Goal: Information Seeking & Learning: Learn about a topic

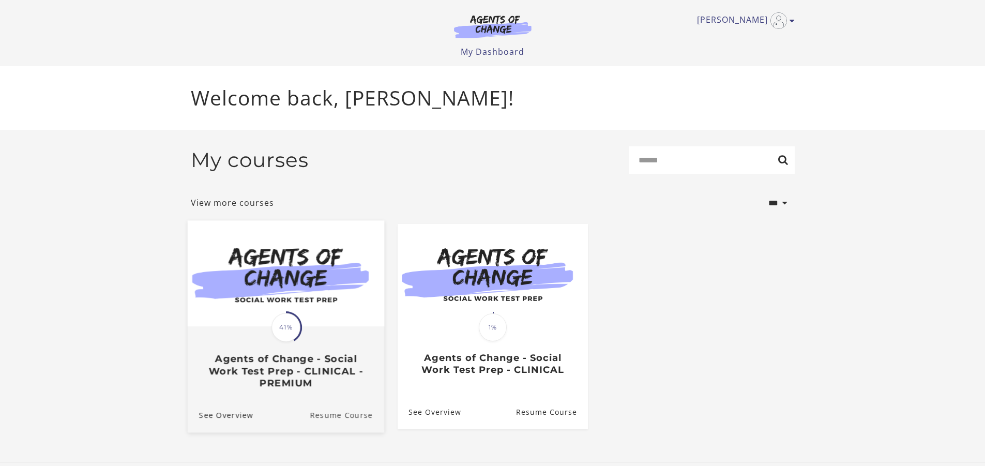
click at [321, 415] on link "Resume Course" at bounding box center [347, 414] width 74 height 35
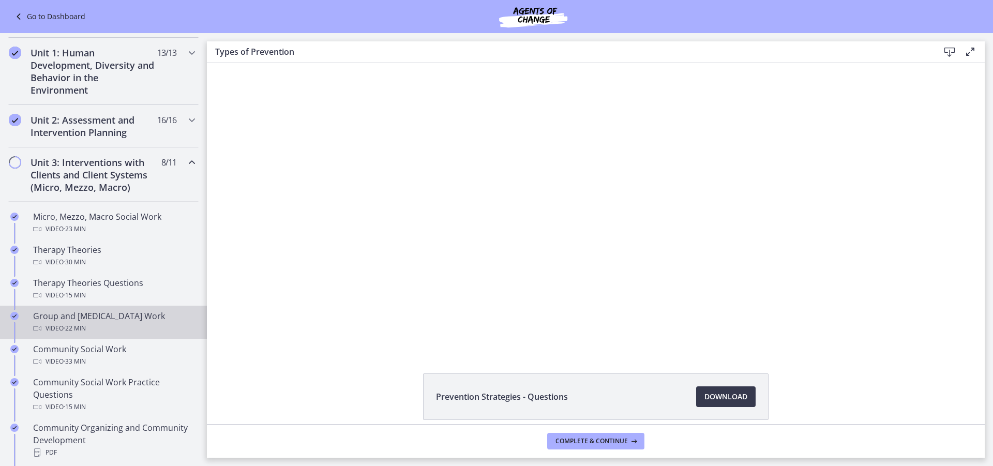
scroll to position [259, 0]
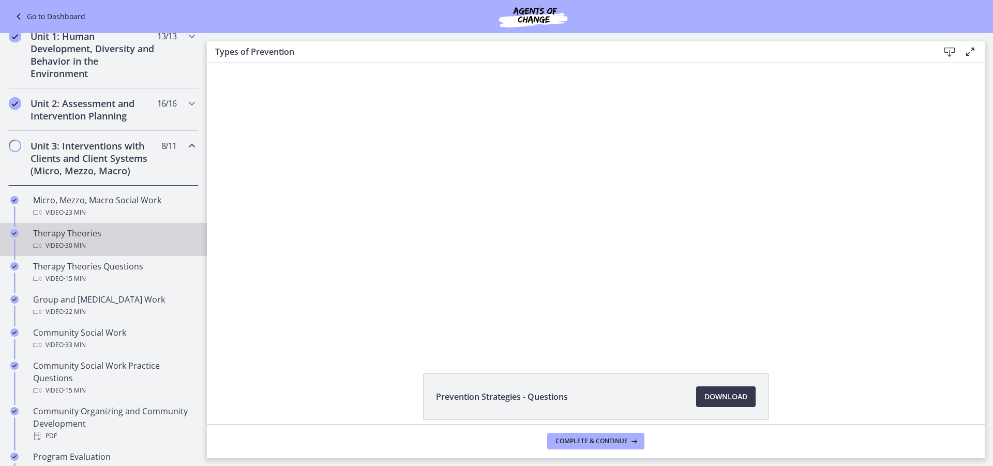
click at [83, 237] on div "Therapy Theories Video · 30 min" at bounding box center [113, 239] width 161 height 25
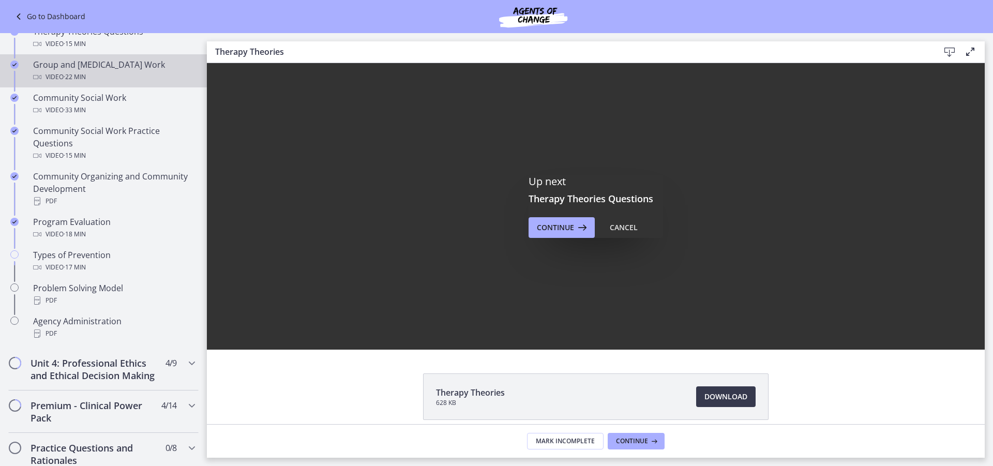
scroll to position [517, 0]
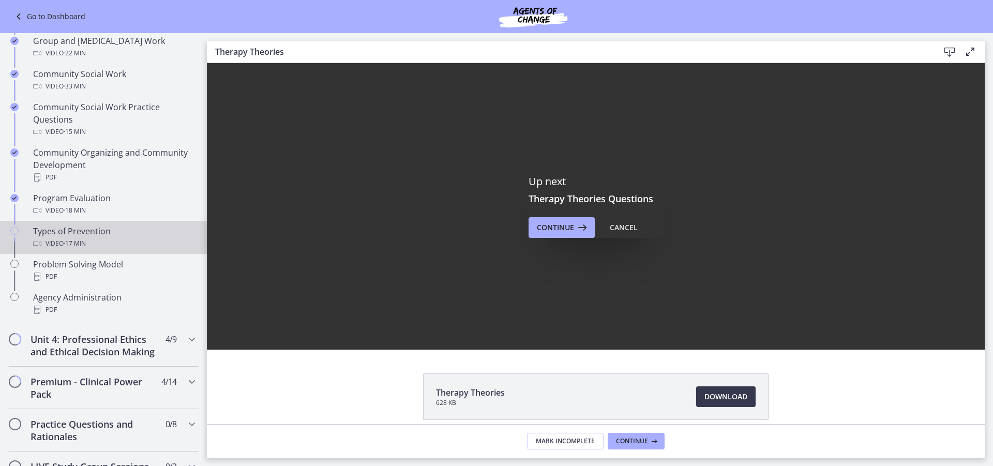
click at [77, 235] on div "Types of Prevention Video · 17 min" at bounding box center [113, 237] width 161 height 25
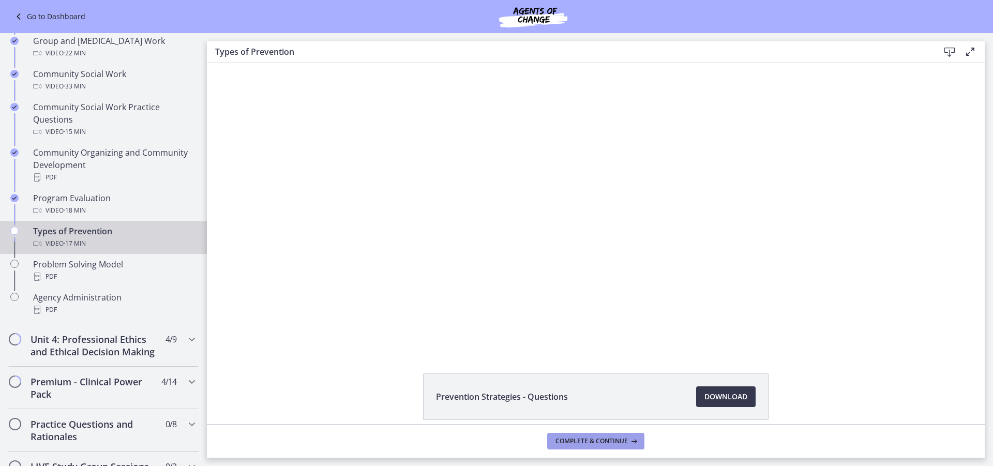
click at [585, 443] on span "Complete & continue" at bounding box center [592, 441] width 72 height 8
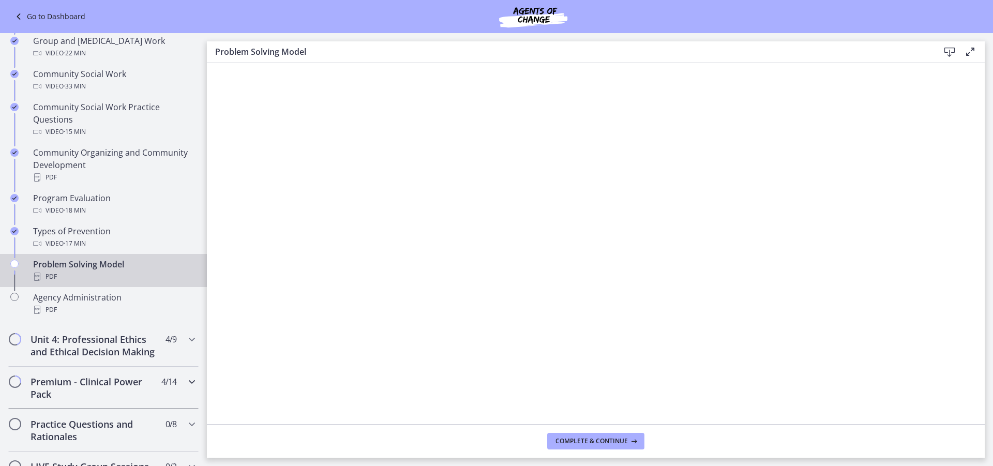
click at [166, 388] on span "4 / 14 Completed" at bounding box center [168, 382] width 15 height 12
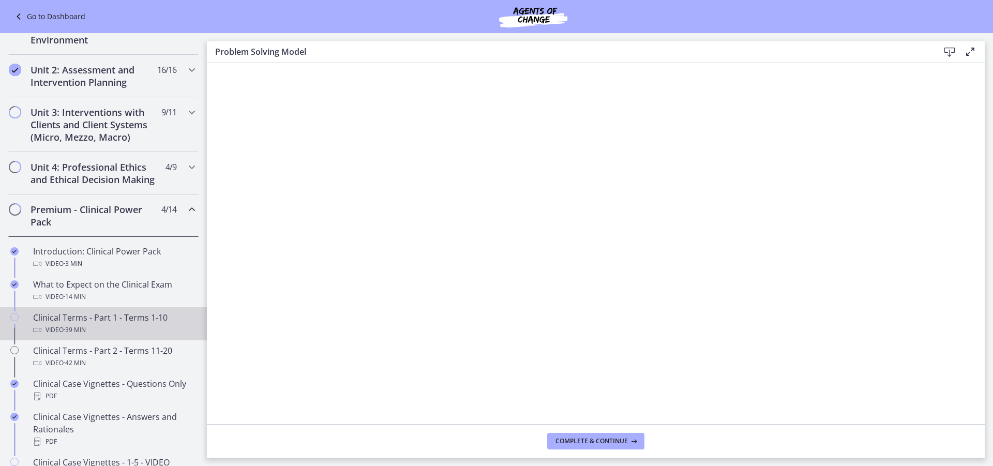
scroll to position [207, 0]
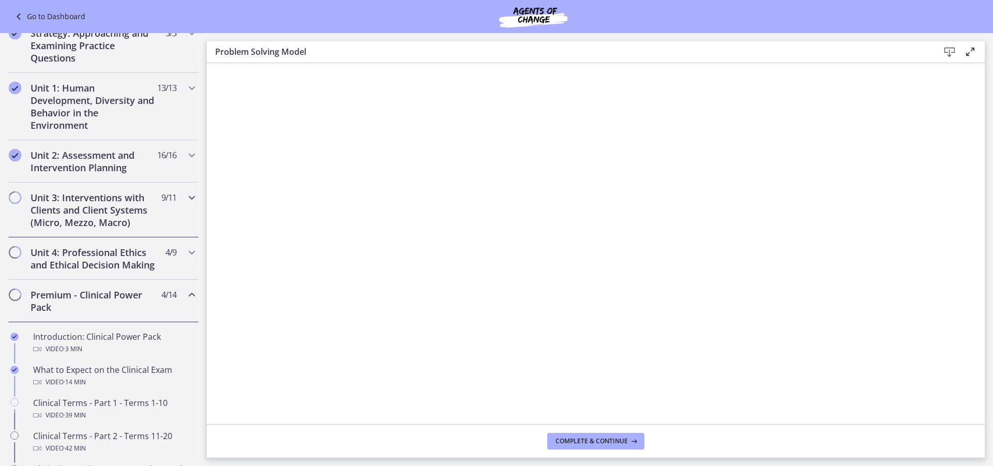
click at [187, 197] on icon "Chapters" at bounding box center [192, 197] width 12 height 12
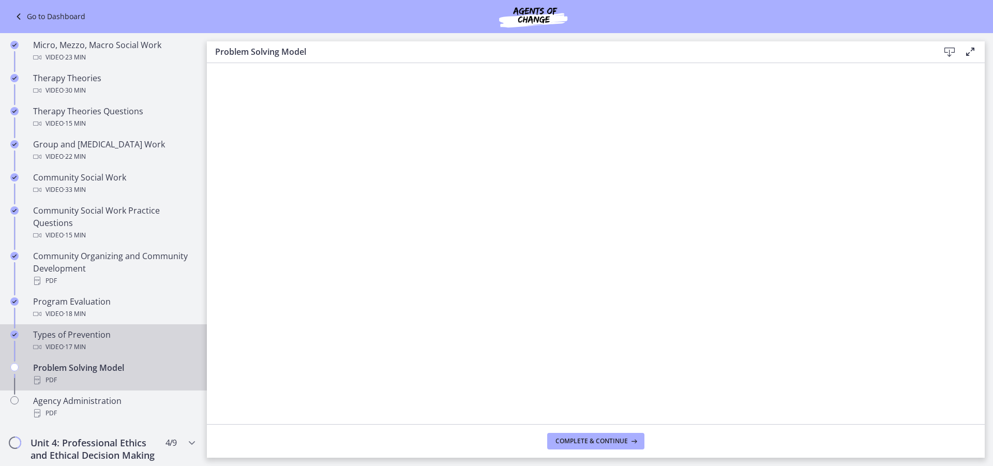
scroll to position [466, 0]
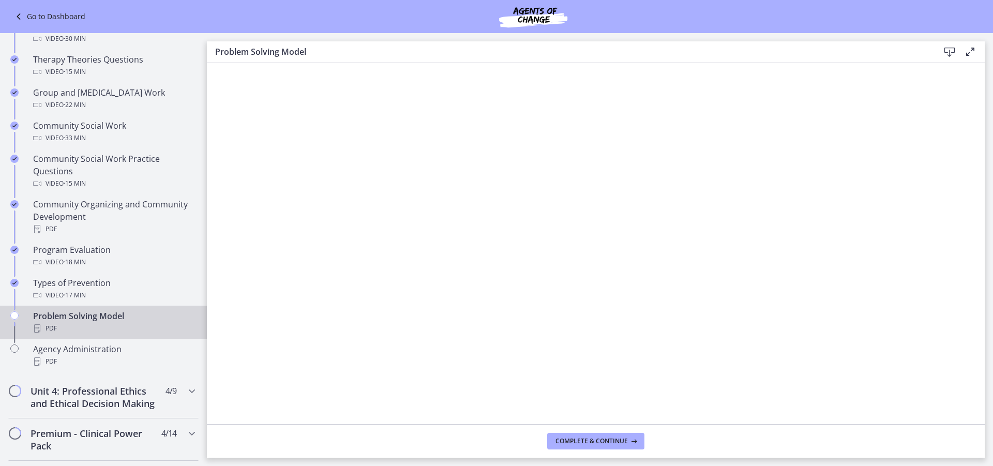
click at [65, 324] on div "PDF" at bounding box center [113, 328] width 161 height 12
click at [47, 320] on div "Problem Solving Model PDF" at bounding box center [113, 322] width 161 height 25
click at [572, 442] on span "Complete & continue" at bounding box center [592, 441] width 72 height 8
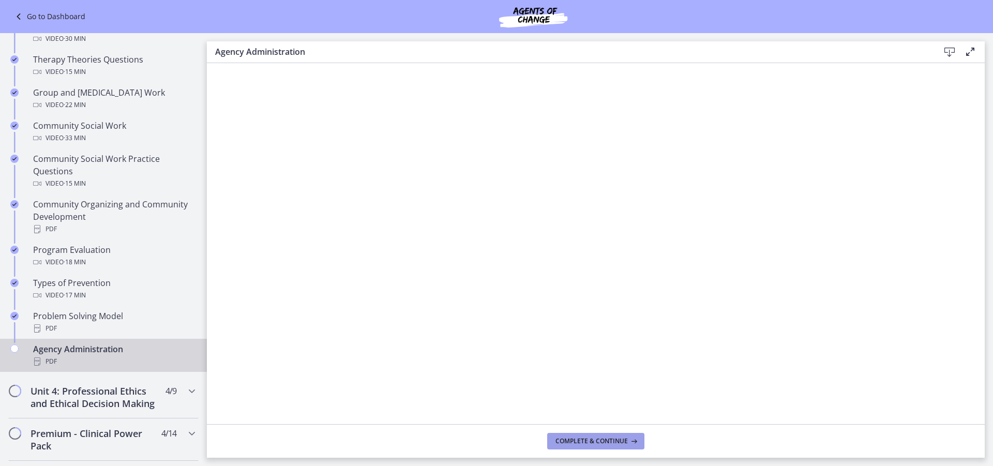
click at [574, 439] on span "Complete & continue" at bounding box center [592, 441] width 72 height 8
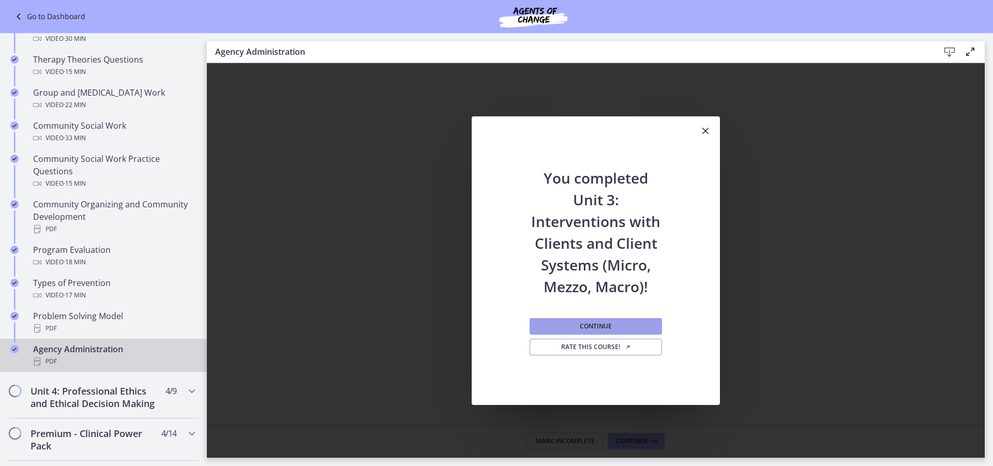
click at [586, 327] on span "Continue" at bounding box center [596, 326] width 32 height 8
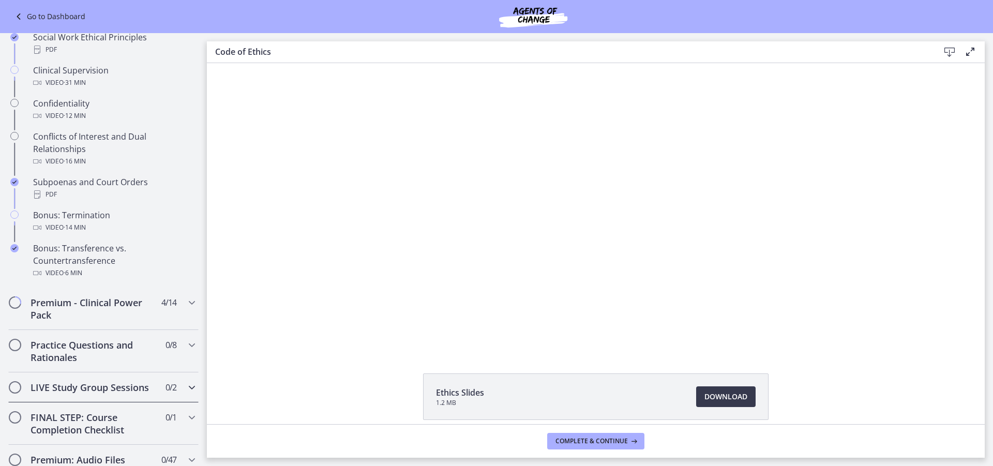
scroll to position [669, 0]
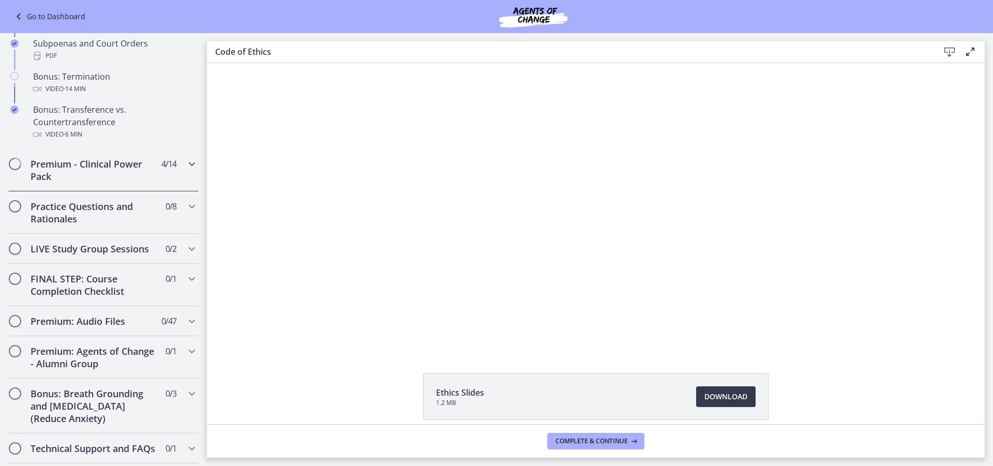
click at [186, 170] on icon "Chapters" at bounding box center [192, 164] width 12 height 12
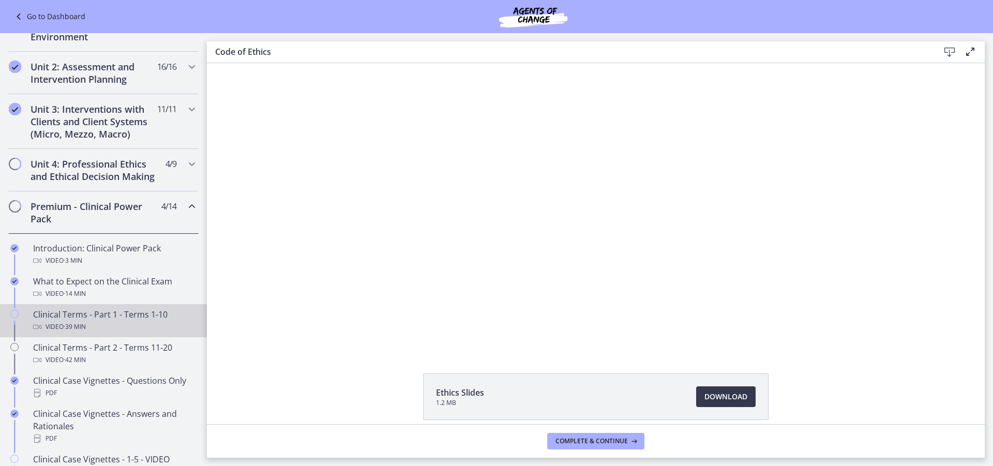
scroll to position [203, 0]
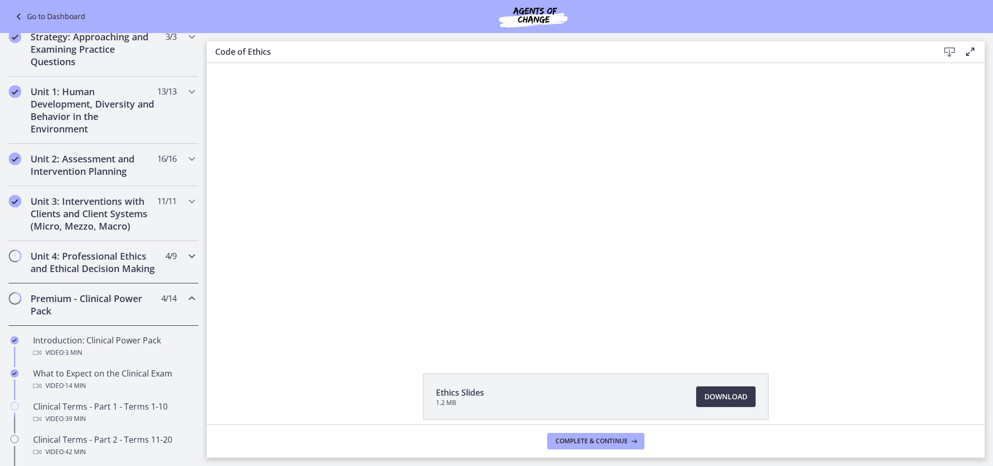
click at [186, 257] on icon "Chapters" at bounding box center [192, 256] width 12 height 12
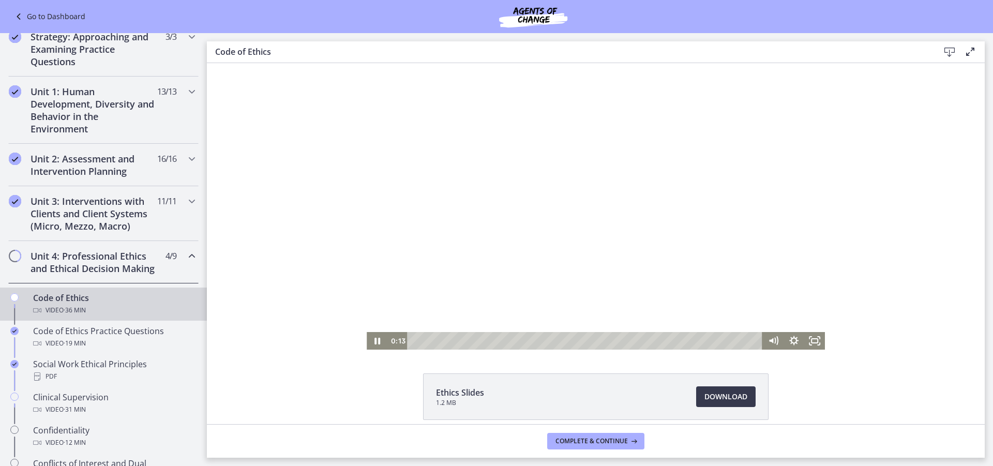
click at [423, 342] on div "Playbar" at bounding box center [586, 341] width 343 height 18
click at [432, 341] on div "2:14" at bounding box center [586, 341] width 343 height 18
click at [463, 342] on div "5:32" at bounding box center [586, 341] width 343 height 18
click at [476, 343] on div "6:54" at bounding box center [586, 341] width 343 height 18
click at [370, 342] on icon "Pause" at bounding box center [377, 341] width 21 height 18
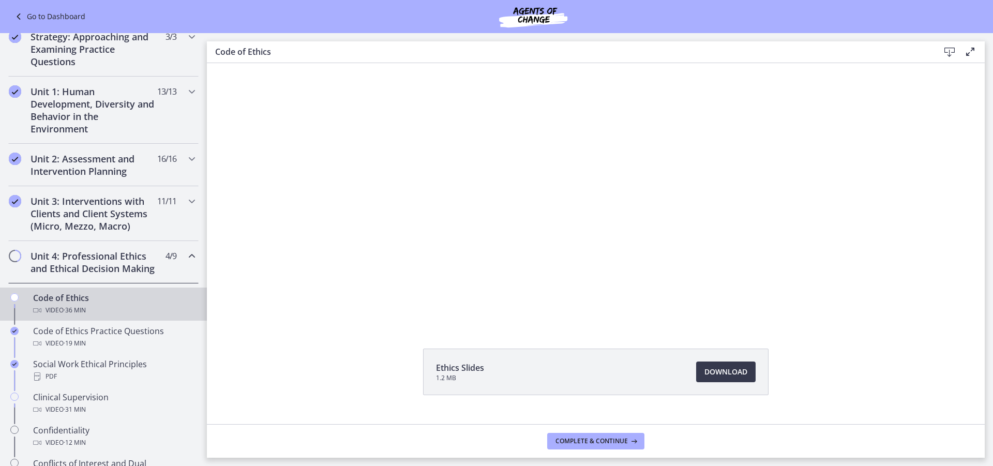
scroll to position [46, 0]
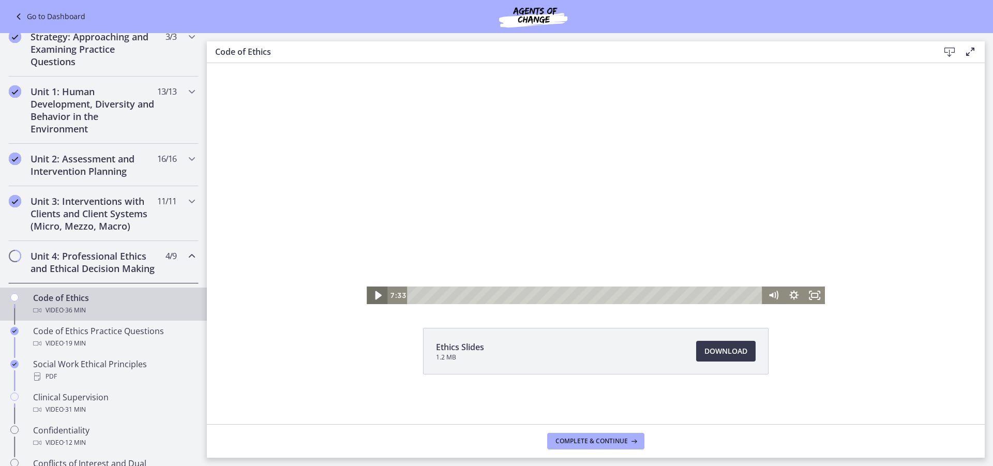
click at [375, 299] on icon "Play Video" at bounding box center [378, 295] width 25 height 21
click at [486, 293] on div "7:57" at bounding box center [586, 296] width 343 height 18
click at [519, 294] on div "11:28" at bounding box center [586, 296] width 343 height 18
click at [591, 298] on div "19:07" at bounding box center [586, 296] width 343 height 18
click at [378, 296] on icon "Pause" at bounding box center [377, 296] width 21 height 18
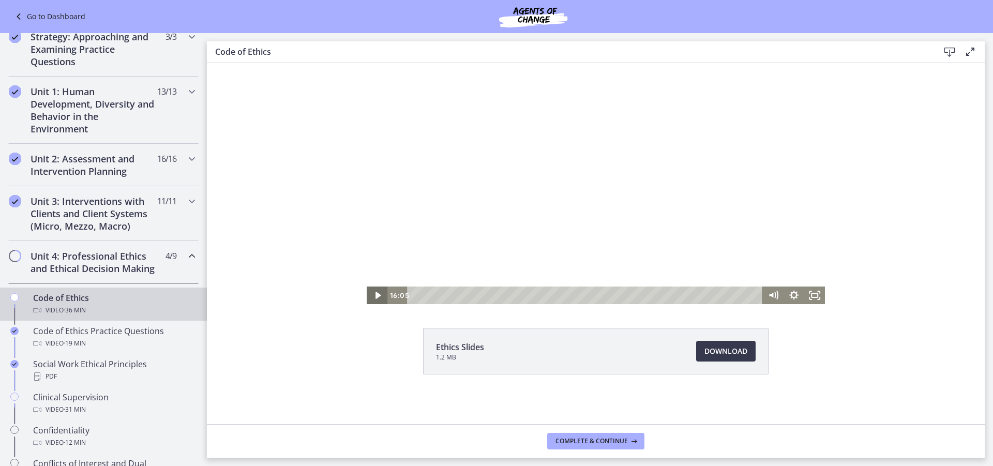
click at [375, 294] on icon "Play Video" at bounding box center [377, 295] width 5 height 7
click at [374, 297] on icon "Pause" at bounding box center [377, 295] width 6 height 7
click at [370, 293] on icon "Play Video" at bounding box center [378, 295] width 25 height 21
click at [370, 293] on icon "Pause" at bounding box center [377, 296] width 21 height 18
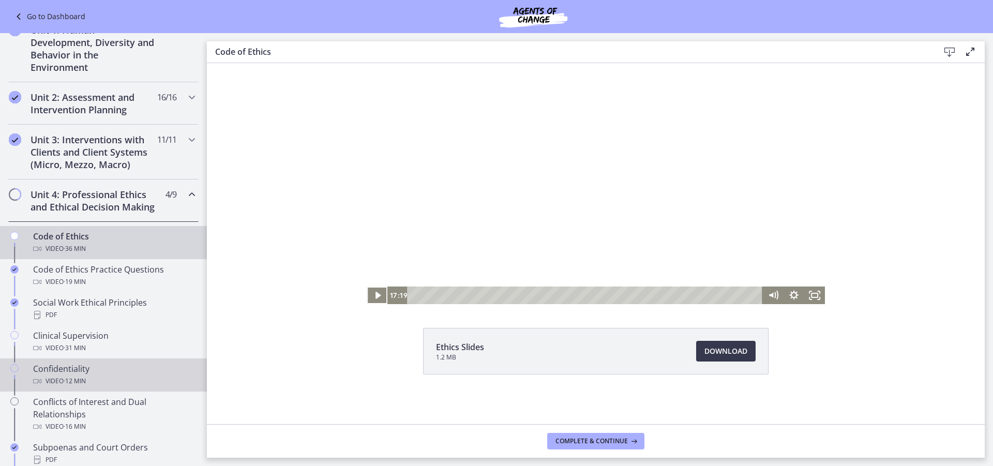
scroll to position [410, 0]
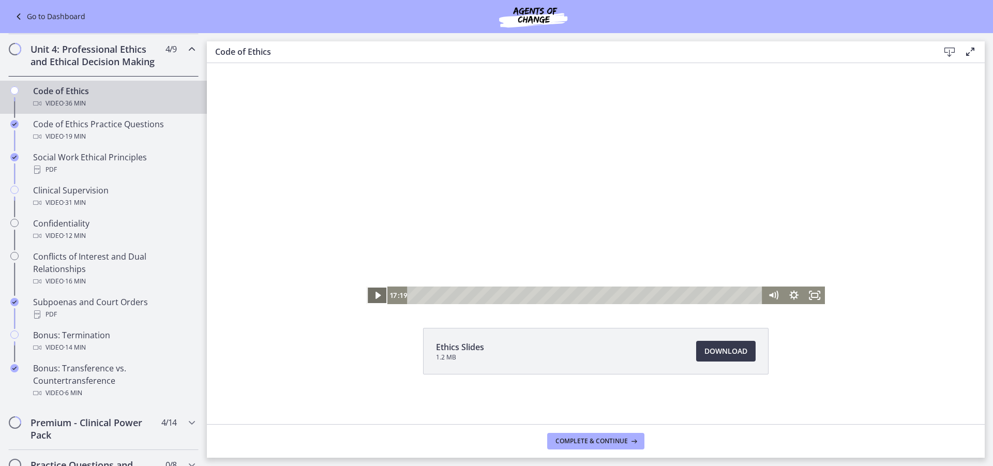
click at [374, 292] on icon "Play Video" at bounding box center [377, 296] width 21 height 18
click at [586, 297] on div "18:34" at bounding box center [586, 296] width 343 height 18
click at [606, 295] on div "20:46" at bounding box center [586, 296] width 343 height 18
click at [370, 295] on icon "Pause" at bounding box center [377, 295] width 25 height 21
click at [648, 294] on div "25:13" at bounding box center [586, 296] width 343 height 18
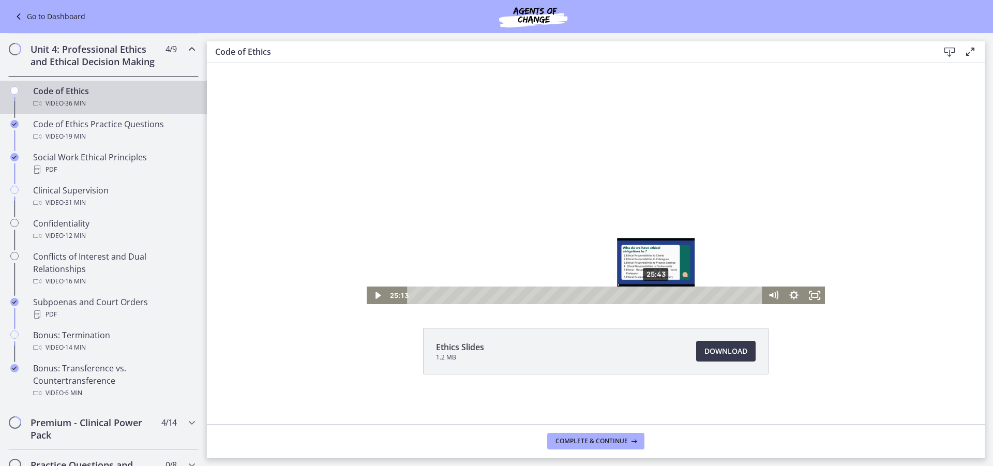
click at [653, 296] on div "25:43" at bounding box center [586, 296] width 343 height 18
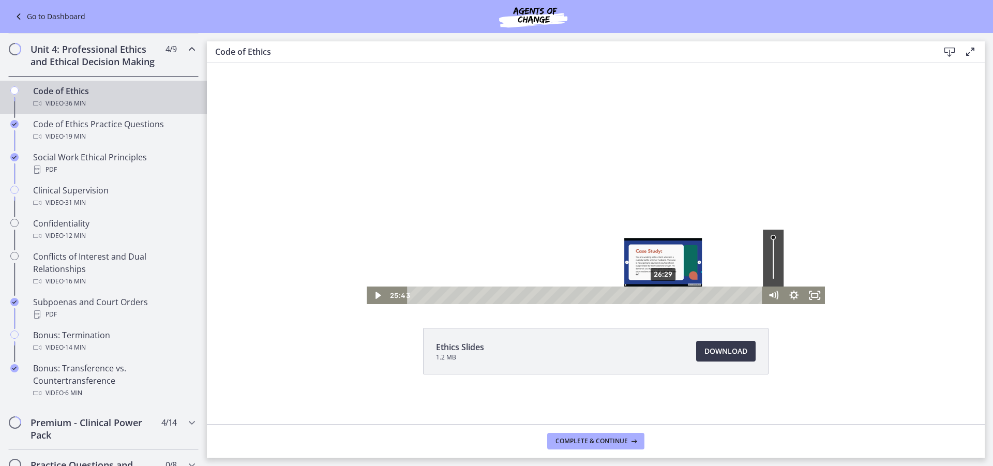
click at [660, 295] on div "26:29" at bounding box center [586, 296] width 343 height 18
click at [666, 295] on div "27:05" at bounding box center [586, 296] width 343 height 18
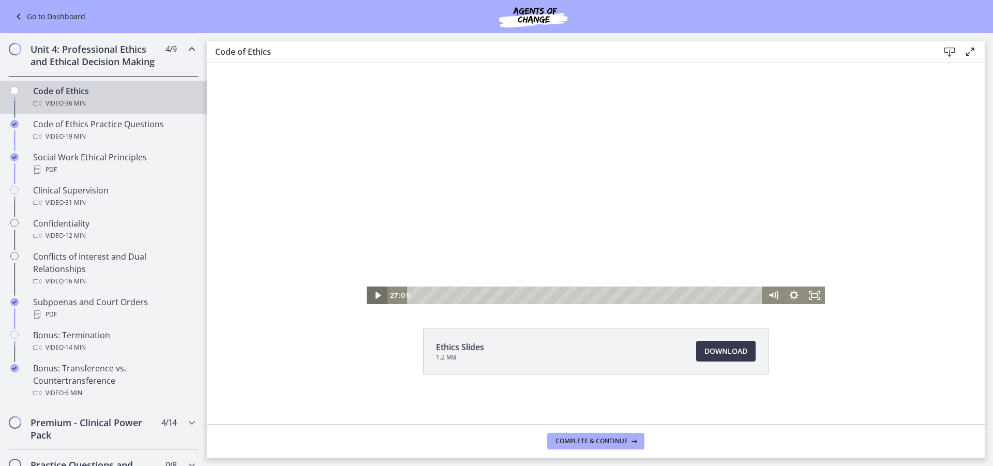
click at [375, 295] on icon "Play Video" at bounding box center [377, 295] width 5 height 7
click at [525, 234] on div at bounding box center [596, 161] width 458 height 287
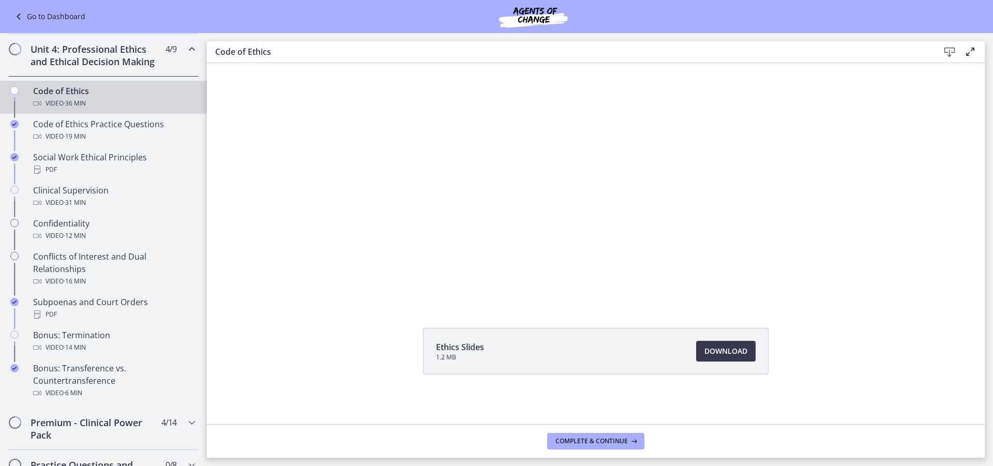
click at [525, 234] on div at bounding box center [596, 161] width 458 height 287
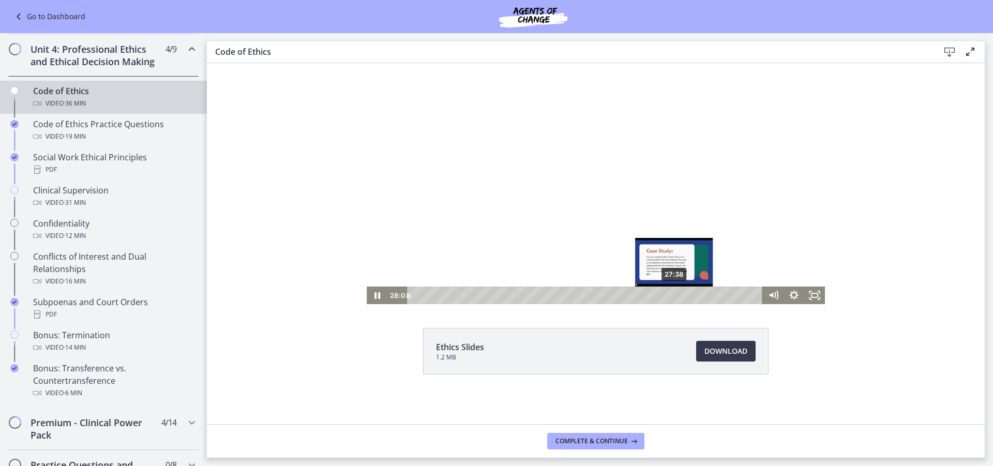
click at [671, 297] on div "27:38" at bounding box center [586, 296] width 343 height 18
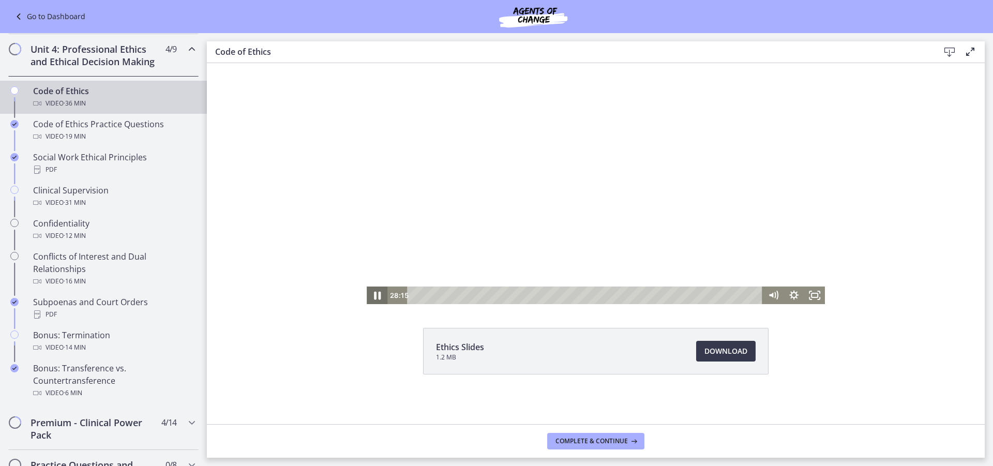
click at [371, 301] on icon "Pause" at bounding box center [377, 295] width 25 height 21
click at [375, 297] on icon "Play Video" at bounding box center [377, 295] width 5 height 7
click at [374, 293] on icon "Pause" at bounding box center [377, 295] width 6 height 7
click at [375, 294] on icon "Play Video" at bounding box center [377, 295] width 5 height 7
click at [374, 294] on icon "Pause" at bounding box center [377, 296] width 7 height 8
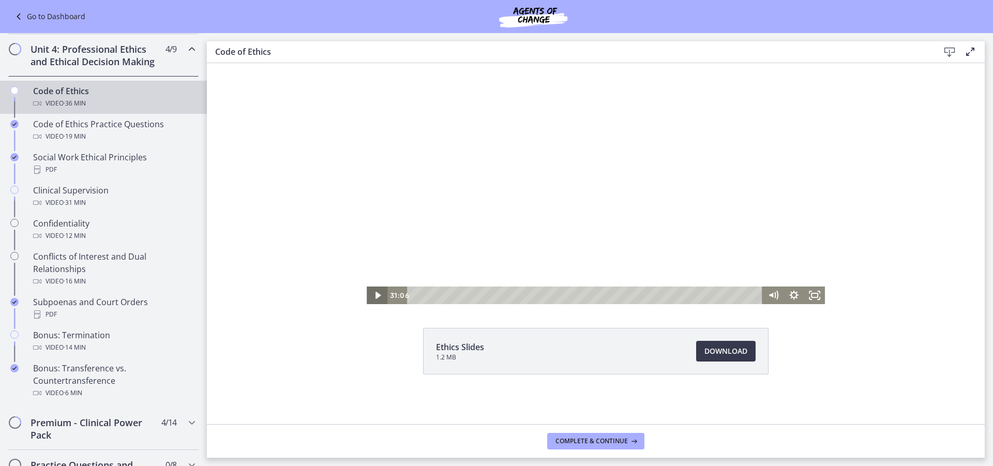
click at [375, 294] on icon "Play Video" at bounding box center [377, 295] width 5 height 7
click at [374, 294] on icon "Pause" at bounding box center [377, 295] width 6 height 7
